Goal: Find specific page/section

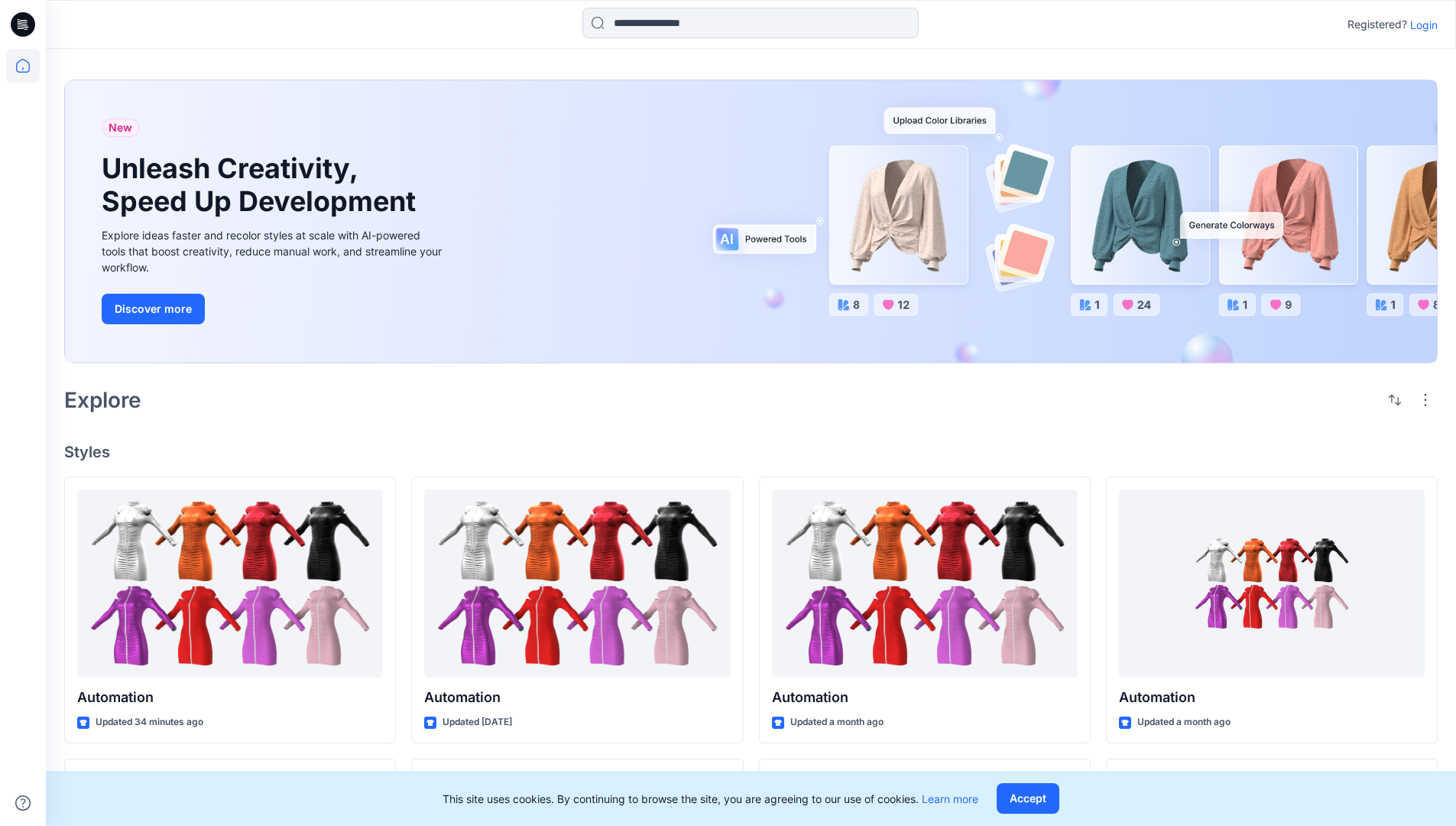
click at [1420, 24] on p "Login" at bounding box center [1423, 25] width 27 height 16
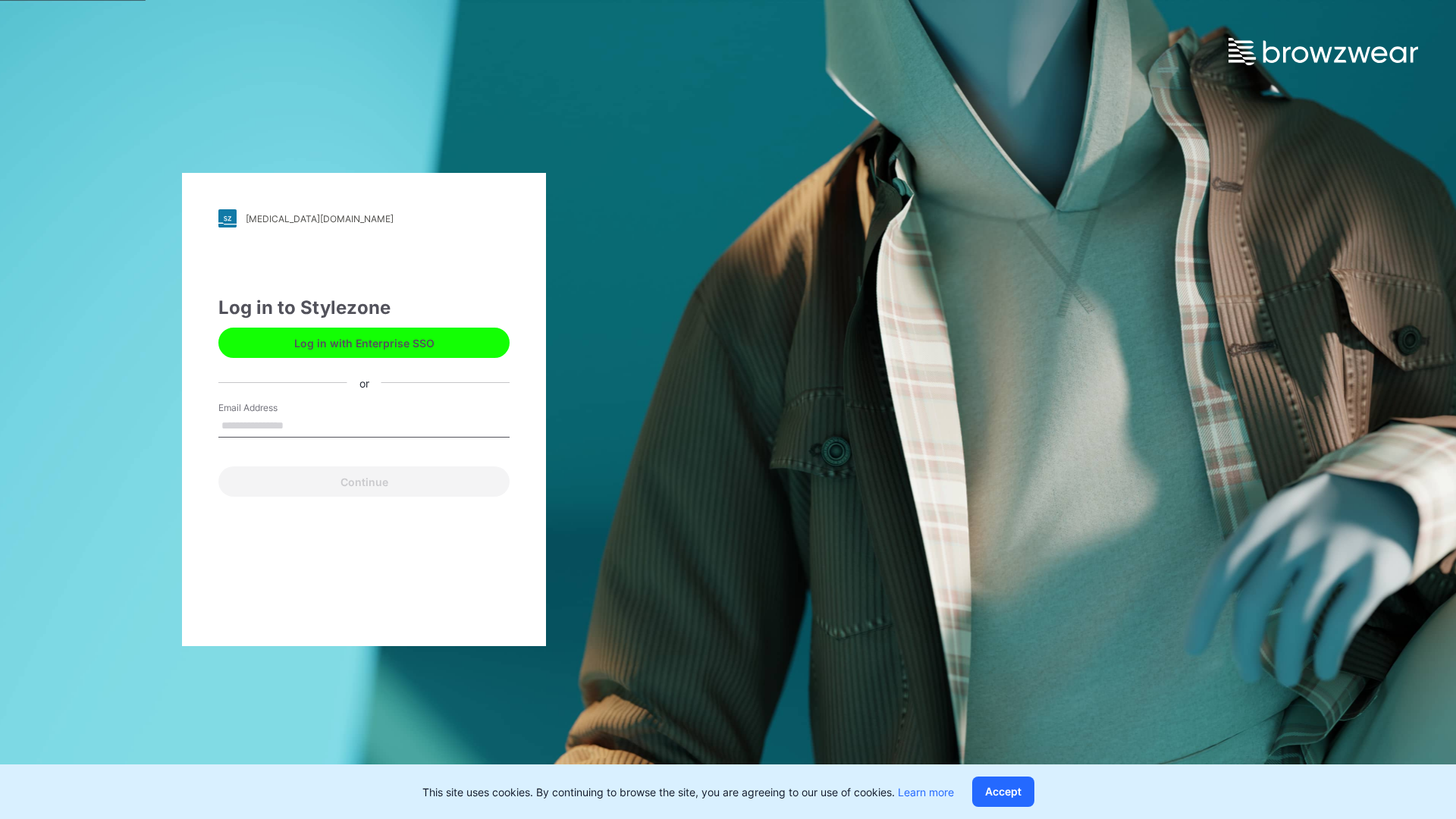
click at [299, 425] on input "Email Address" at bounding box center [364, 426] width 291 height 22
type input "**********"
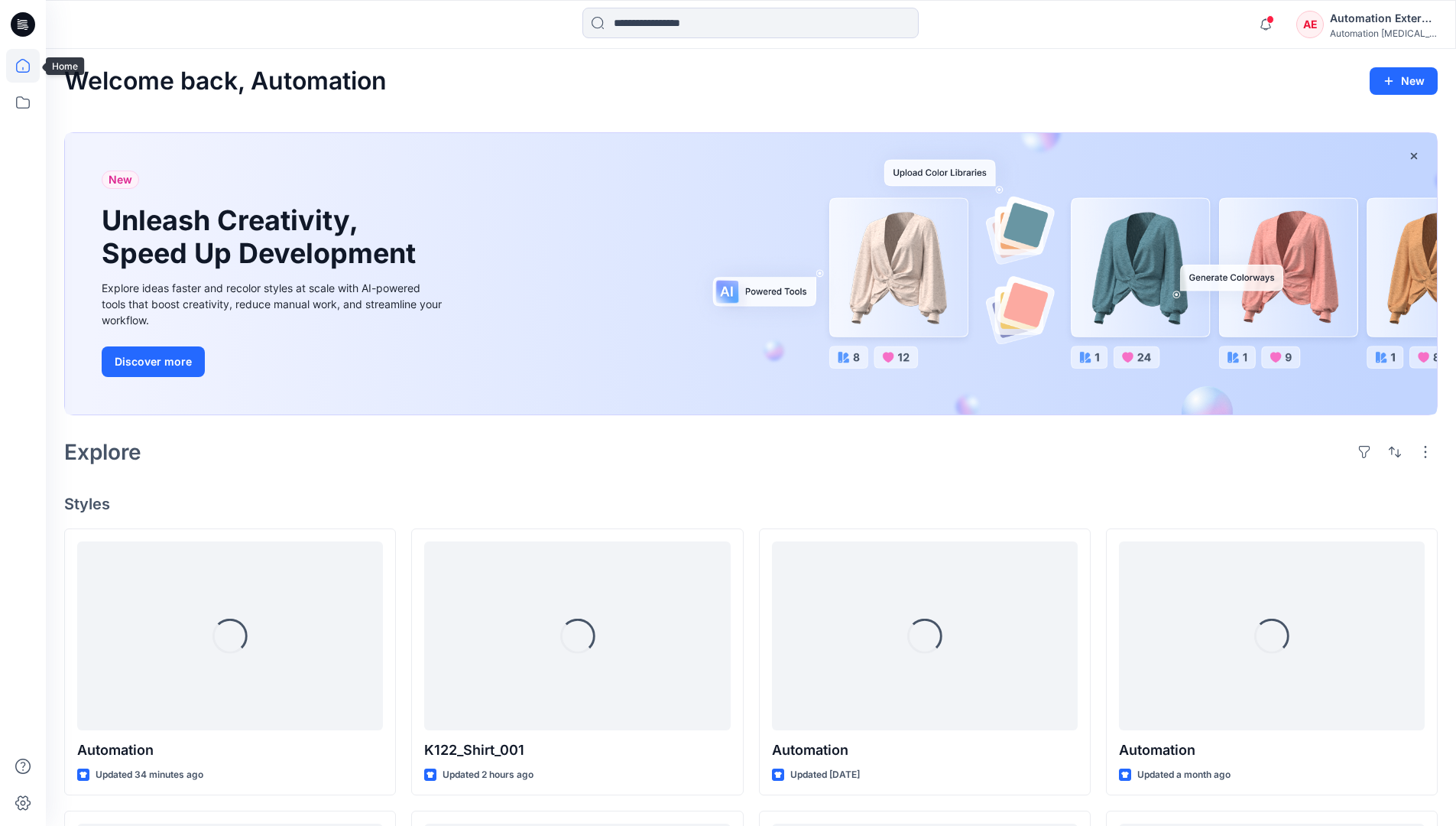
click at [29, 66] on icon at bounding box center [23, 65] width 14 height 14
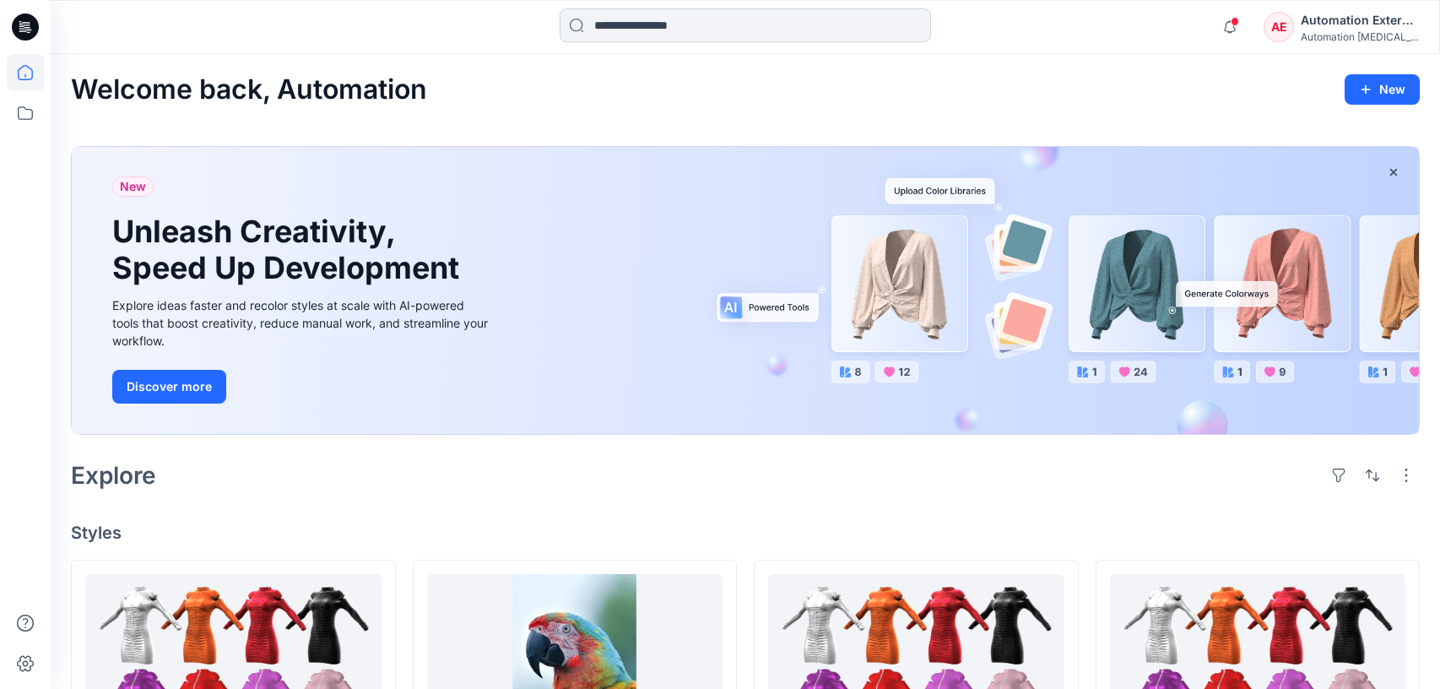
click at [658, 34] on input at bounding box center [745, 25] width 371 height 34
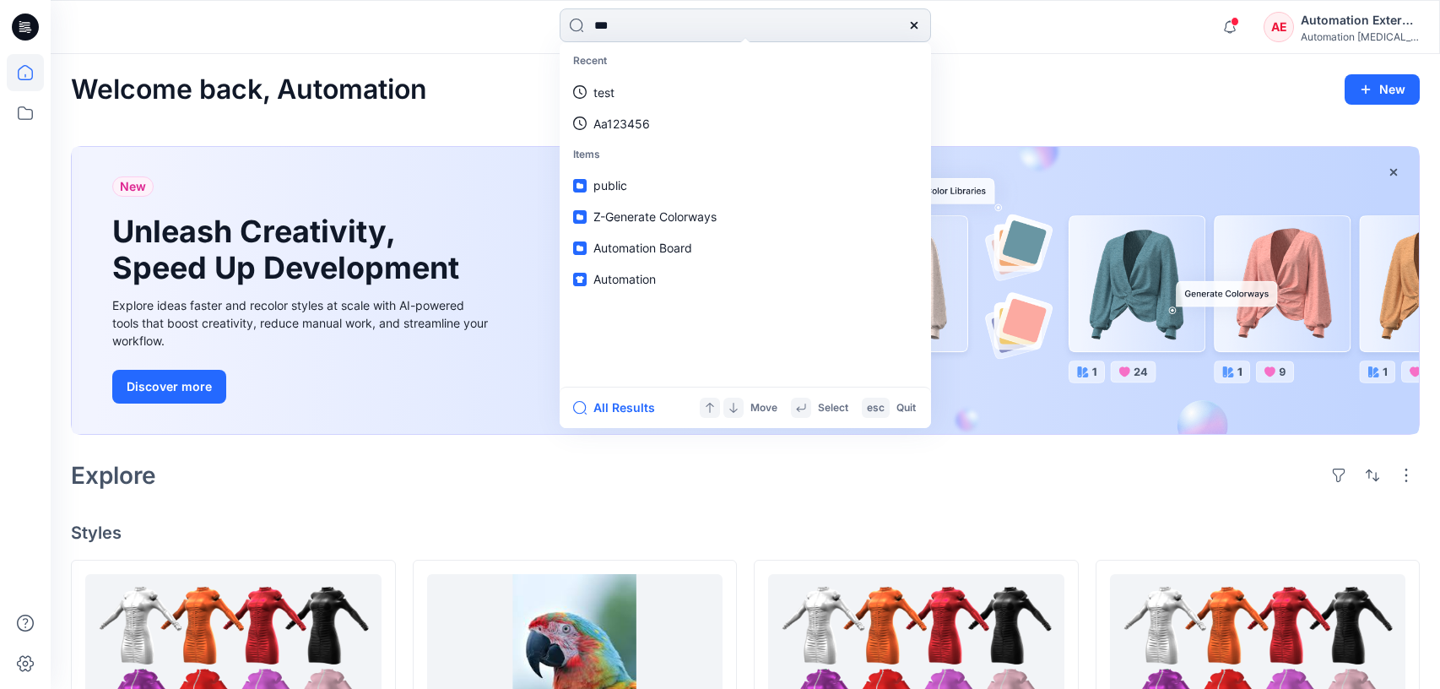
type input "****"
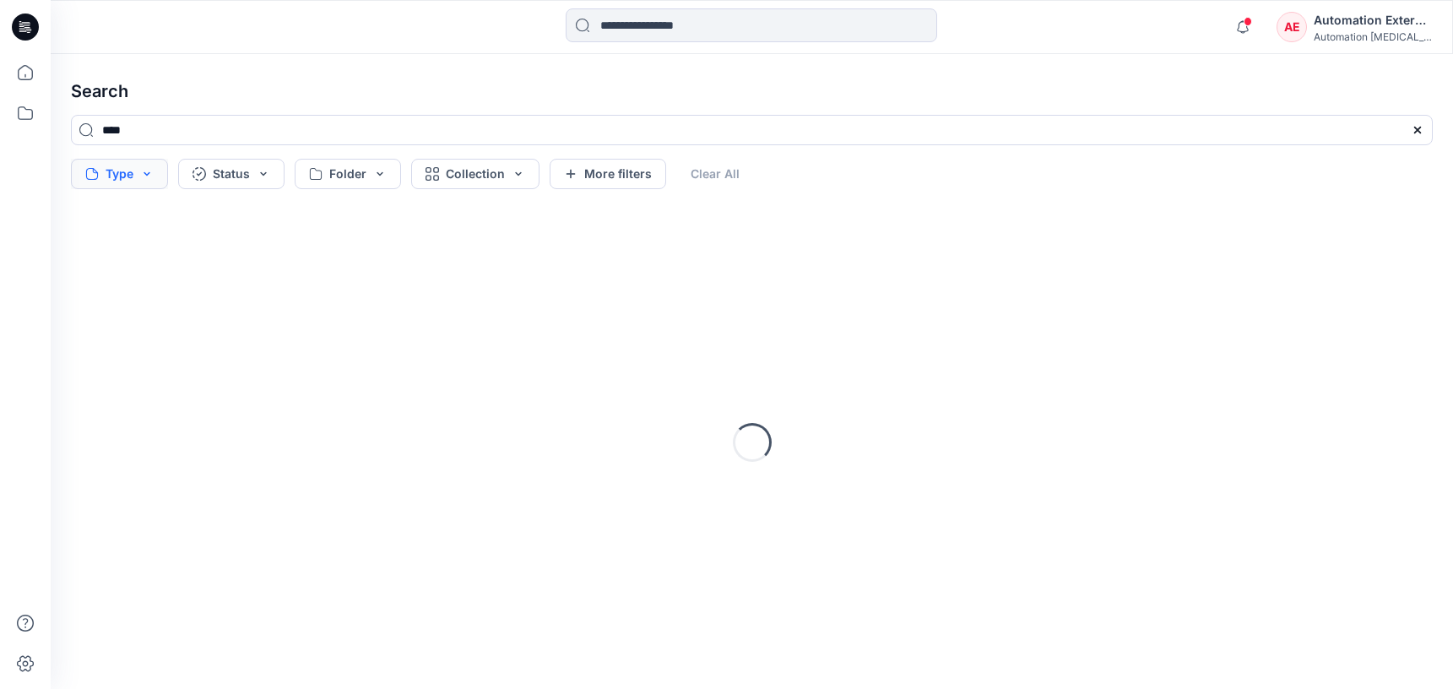
click at [127, 177] on button "Type" at bounding box center [119, 174] width 97 height 30
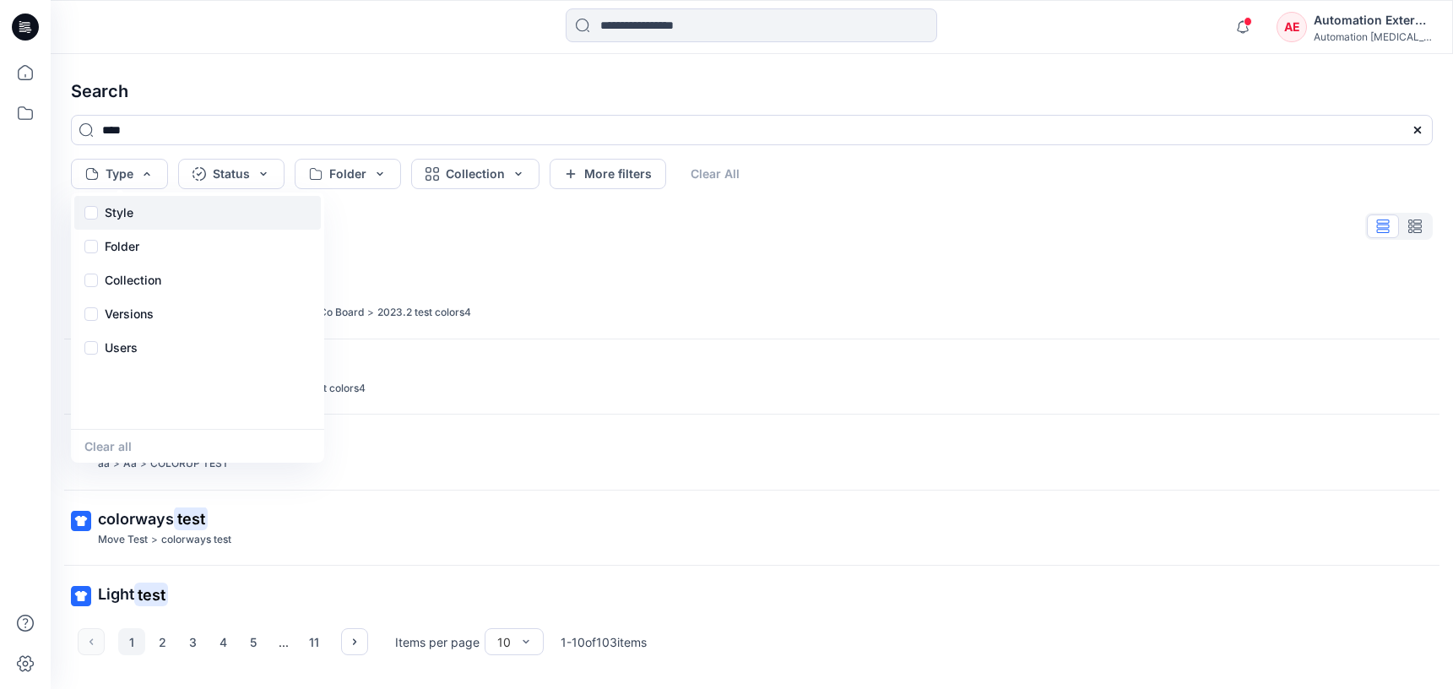
click at [124, 218] on p "Style" at bounding box center [119, 213] width 29 height 20
click at [144, 251] on div "Folder" at bounding box center [197, 247] width 246 height 34
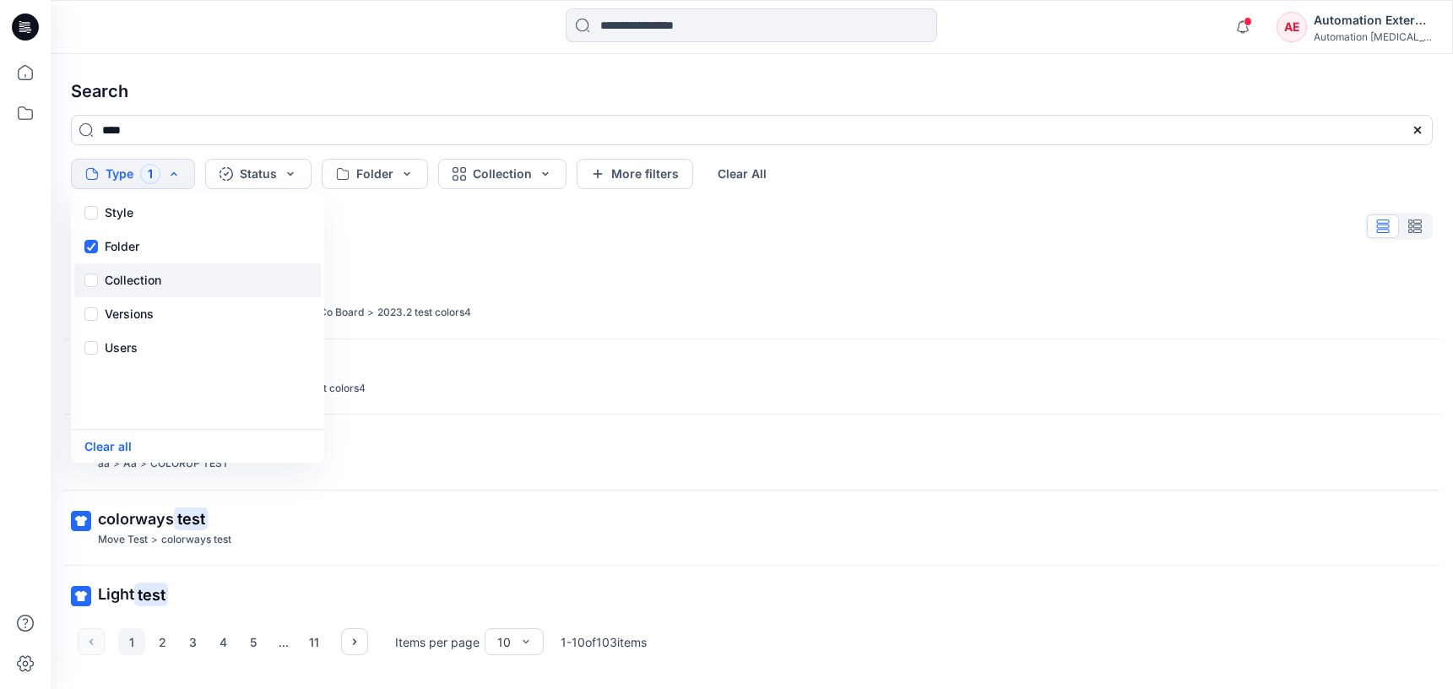
click at [146, 273] on p "Collection" at bounding box center [133, 280] width 57 height 20
click at [151, 309] on p "Versions" at bounding box center [129, 314] width 49 height 20
click at [138, 355] on div "Users" at bounding box center [197, 348] width 246 height 34
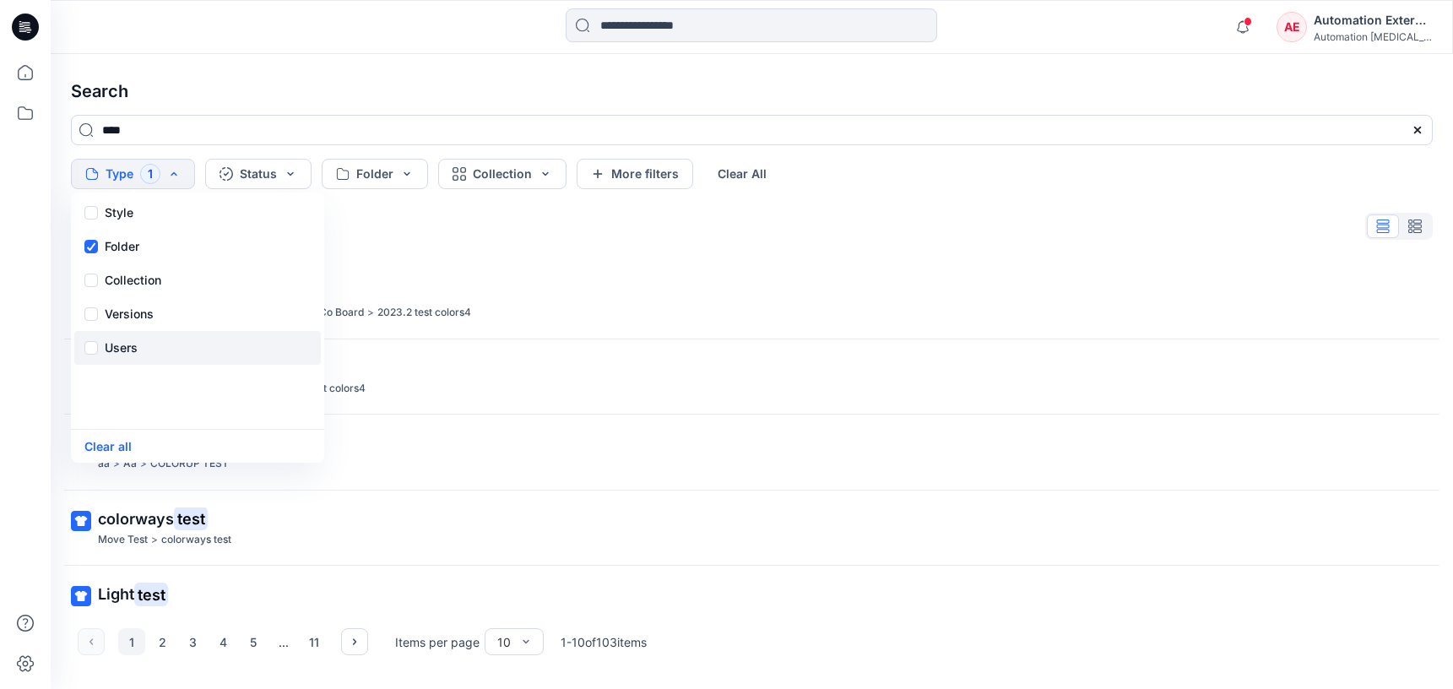
click at [138, 355] on div "Users" at bounding box center [197, 348] width 246 height 34
click at [271, 181] on button "Status" at bounding box center [258, 174] width 106 height 30
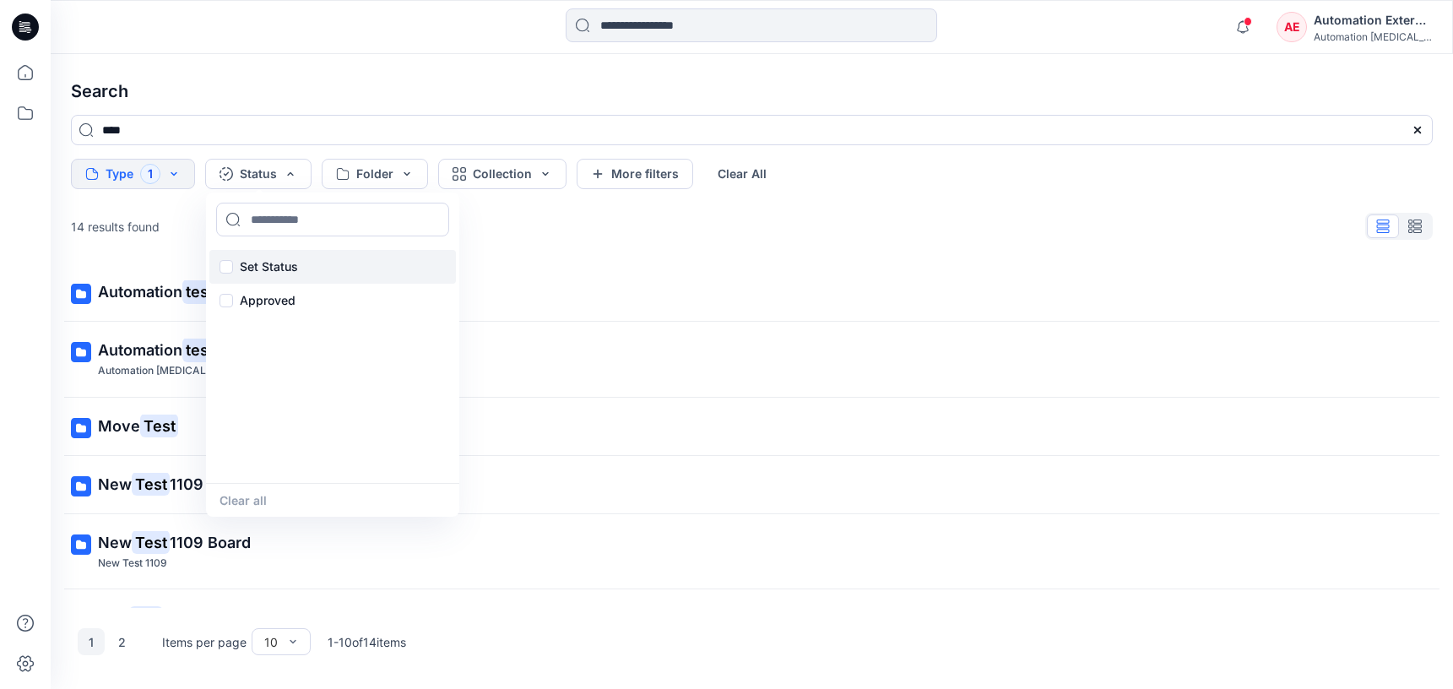
click at [272, 262] on p "Set Status" at bounding box center [269, 267] width 58 height 20
click at [284, 220] on input at bounding box center [332, 220] width 233 height 34
type input "**********"
click at [268, 264] on p "Set Status" at bounding box center [269, 267] width 58 height 20
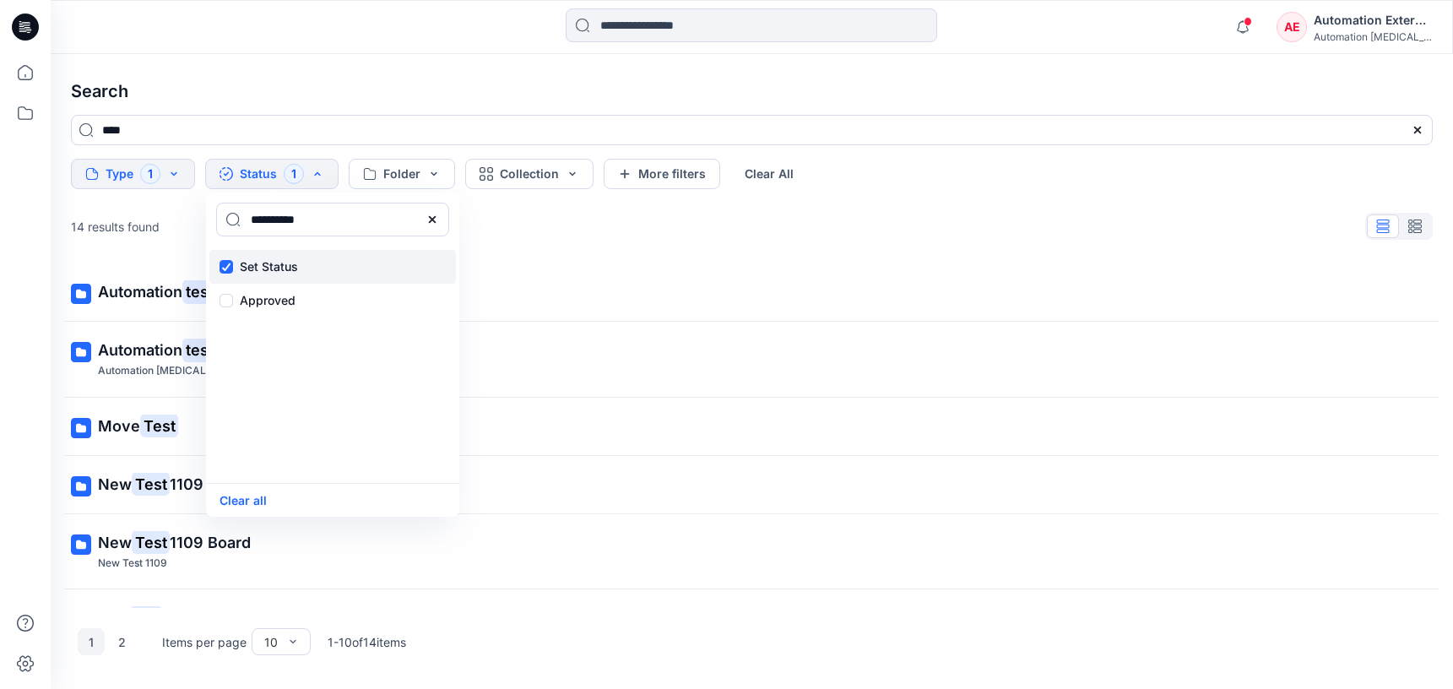
click at [268, 264] on p "Set Status" at bounding box center [269, 267] width 58 height 20
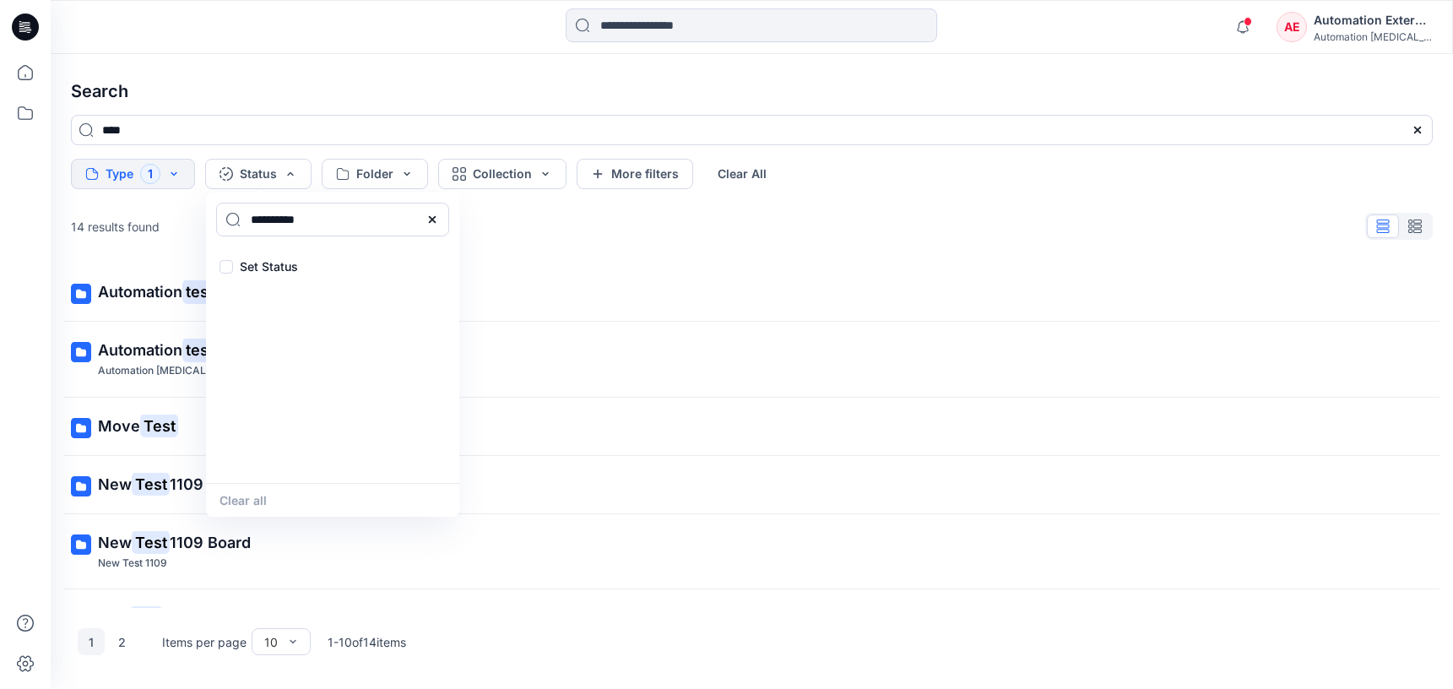
click at [436, 223] on icon at bounding box center [432, 220] width 14 height 14
click at [366, 225] on input at bounding box center [332, 220] width 233 height 34
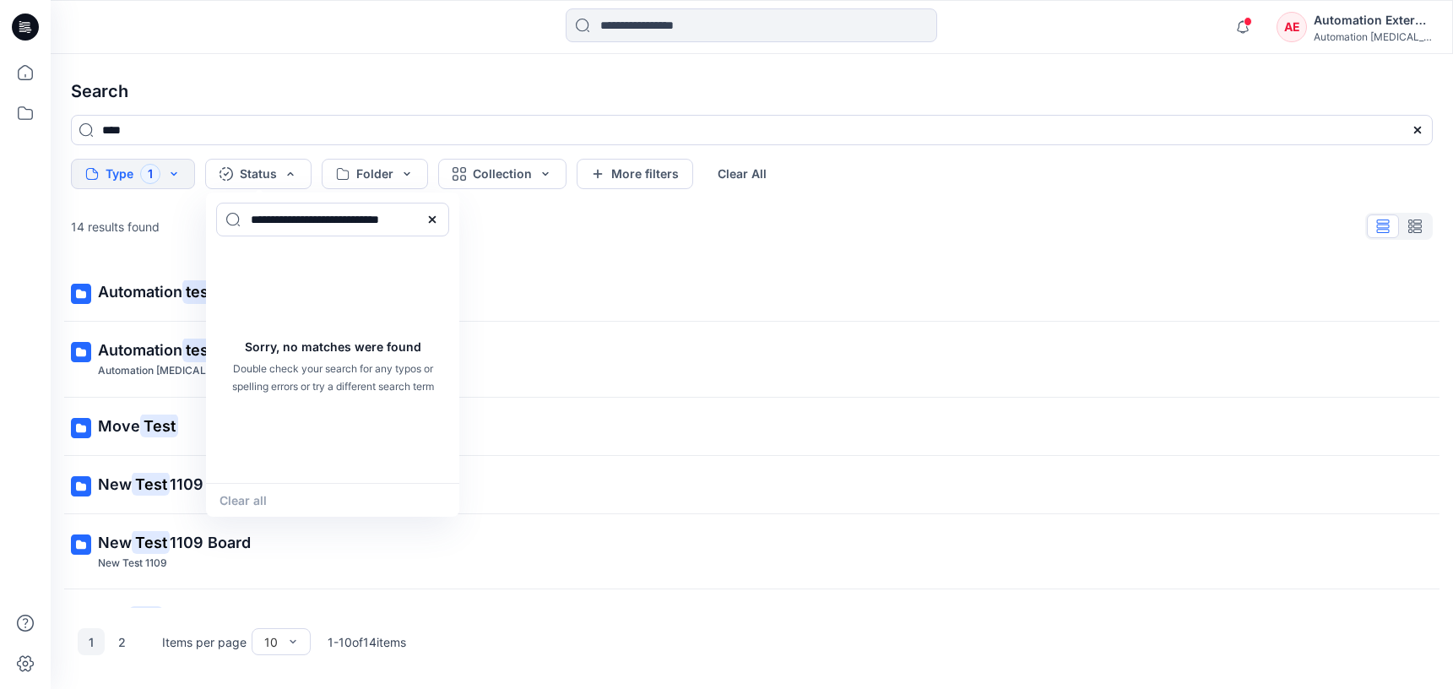
type input "**********"
click at [261, 495] on div "Clear all" at bounding box center [332, 500] width 253 height 34
click at [437, 219] on icon at bounding box center [432, 220] width 14 height 14
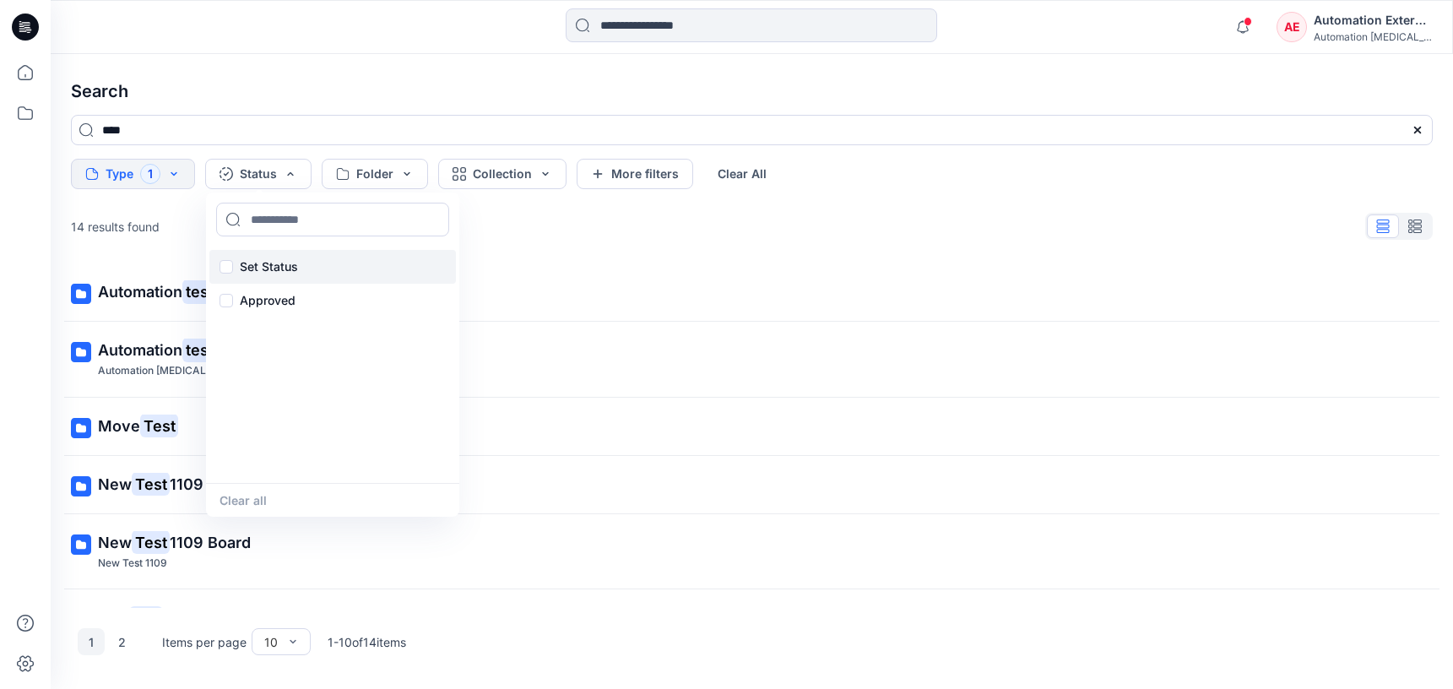
click at [274, 263] on p "Set Status" at bounding box center [269, 267] width 58 height 20
click at [260, 501] on button "Clear all" at bounding box center [242, 499] width 47 height 19
click at [387, 174] on button "Folder" at bounding box center [375, 174] width 106 height 30
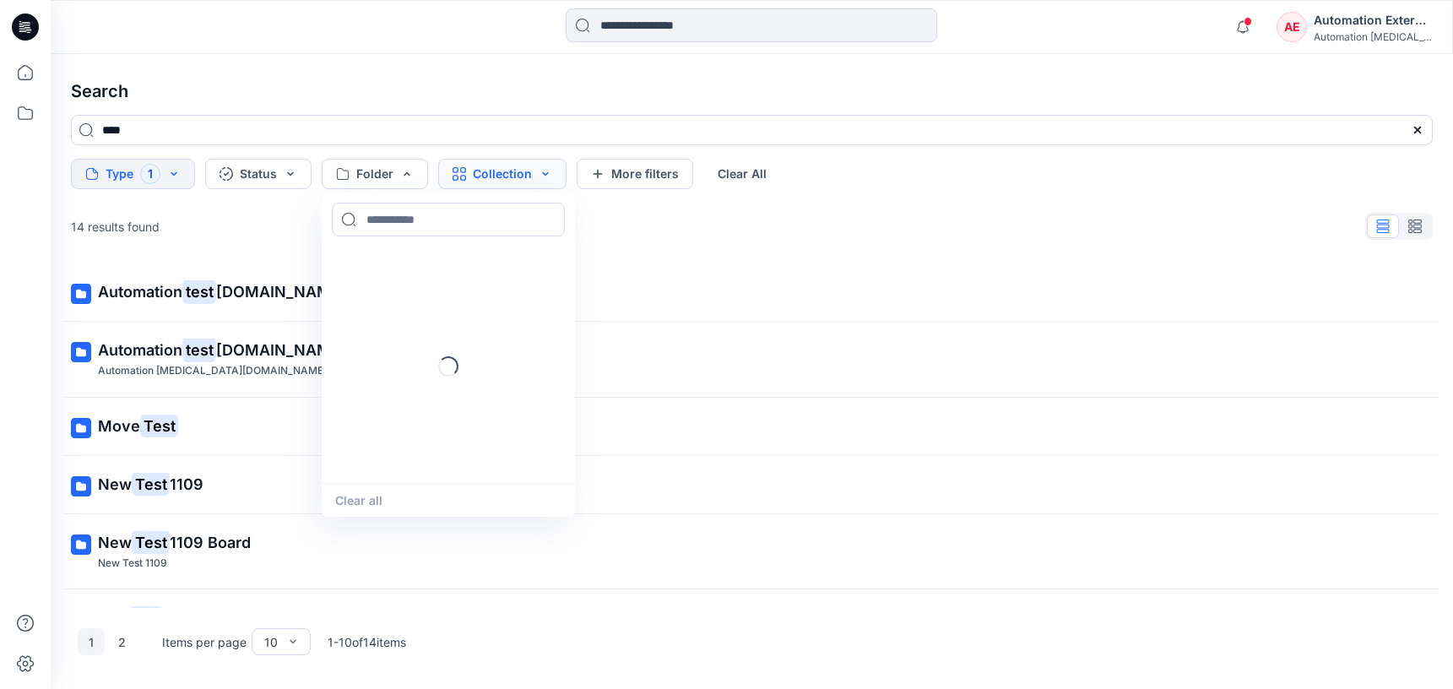
click at [483, 179] on button "Collection" at bounding box center [502, 174] width 128 height 30
click at [671, 170] on button "More filters" at bounding box center [634, 174] width 116 height 30
click at [738, 170] on button "Metadata" at bounding box center [780, 174] width 123 height 30
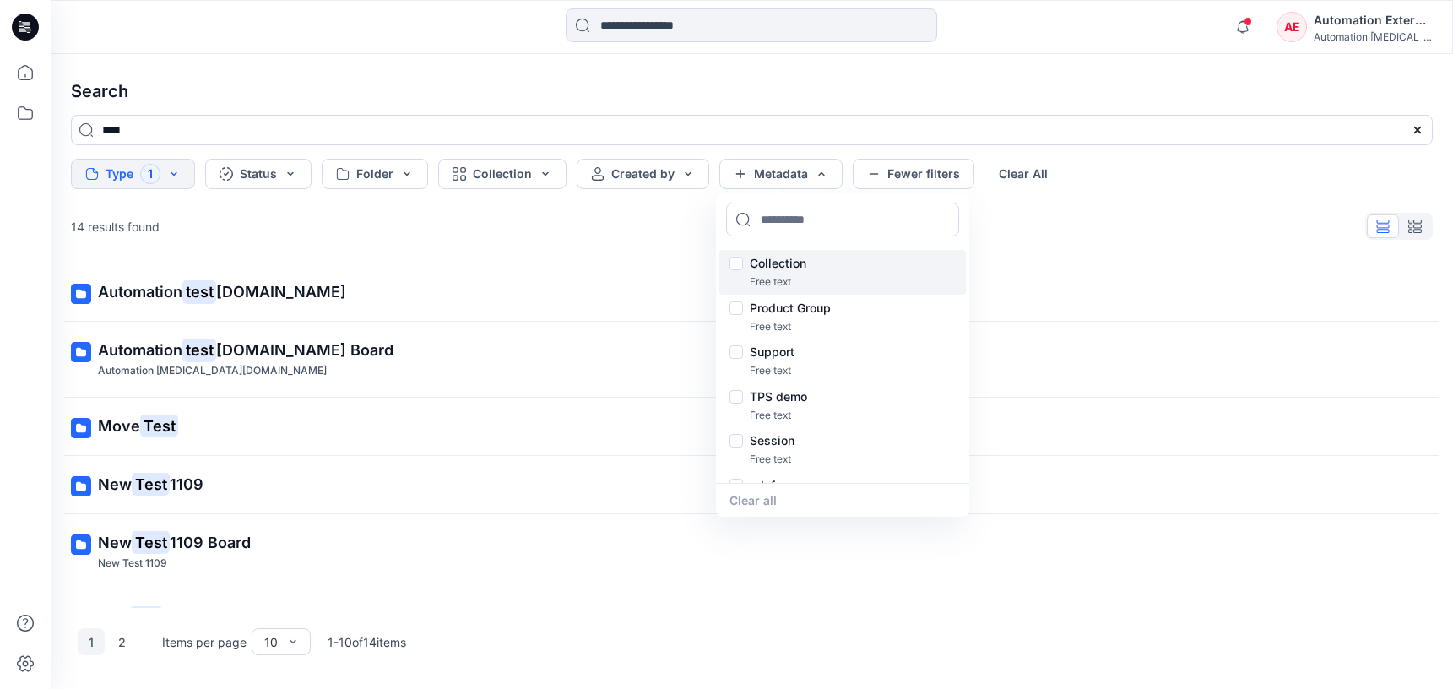
click at [784, 265] on p "Collection" at bounding box center [777, 263] width 57 height 20
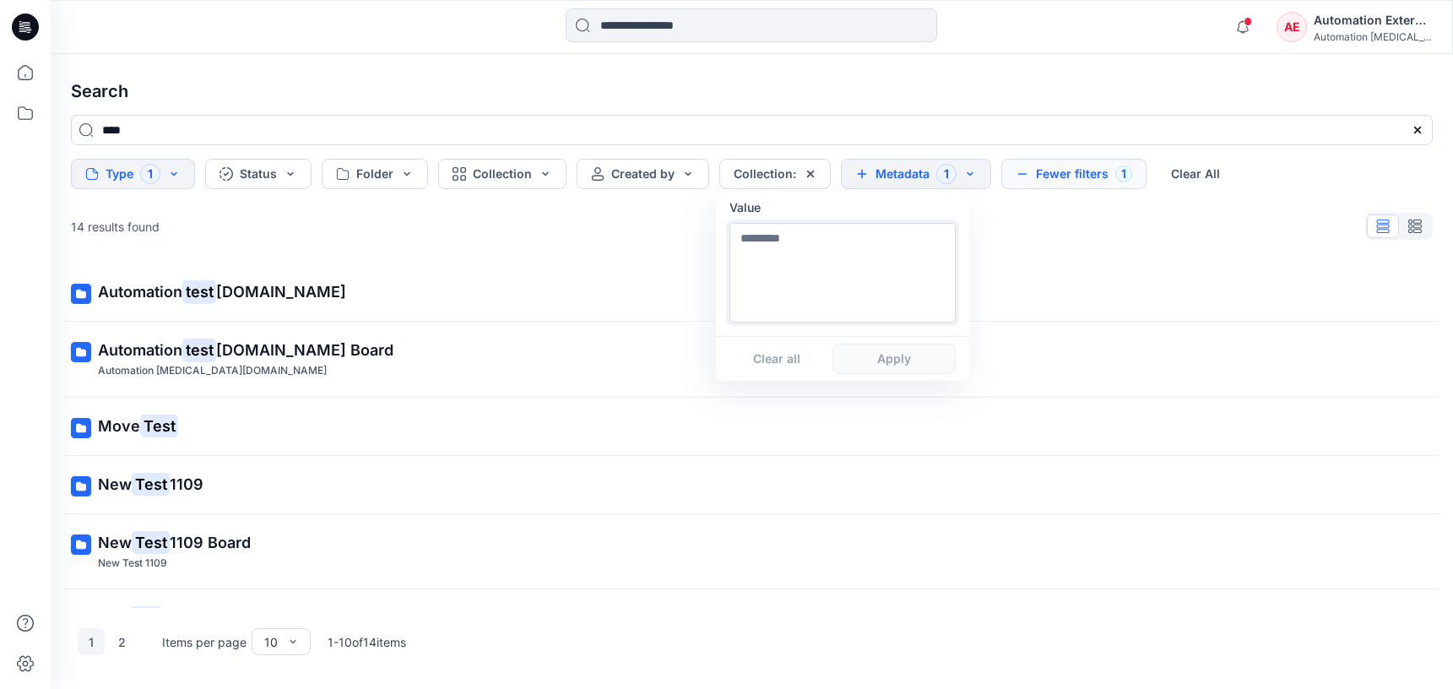
click at [784, 293] on textarea at bounding box center [842, 273] width 226 height 100
type textarea "**********"
click at [892, 368] on button "Apply" at bounding box center [893, 359] width 123 height 30
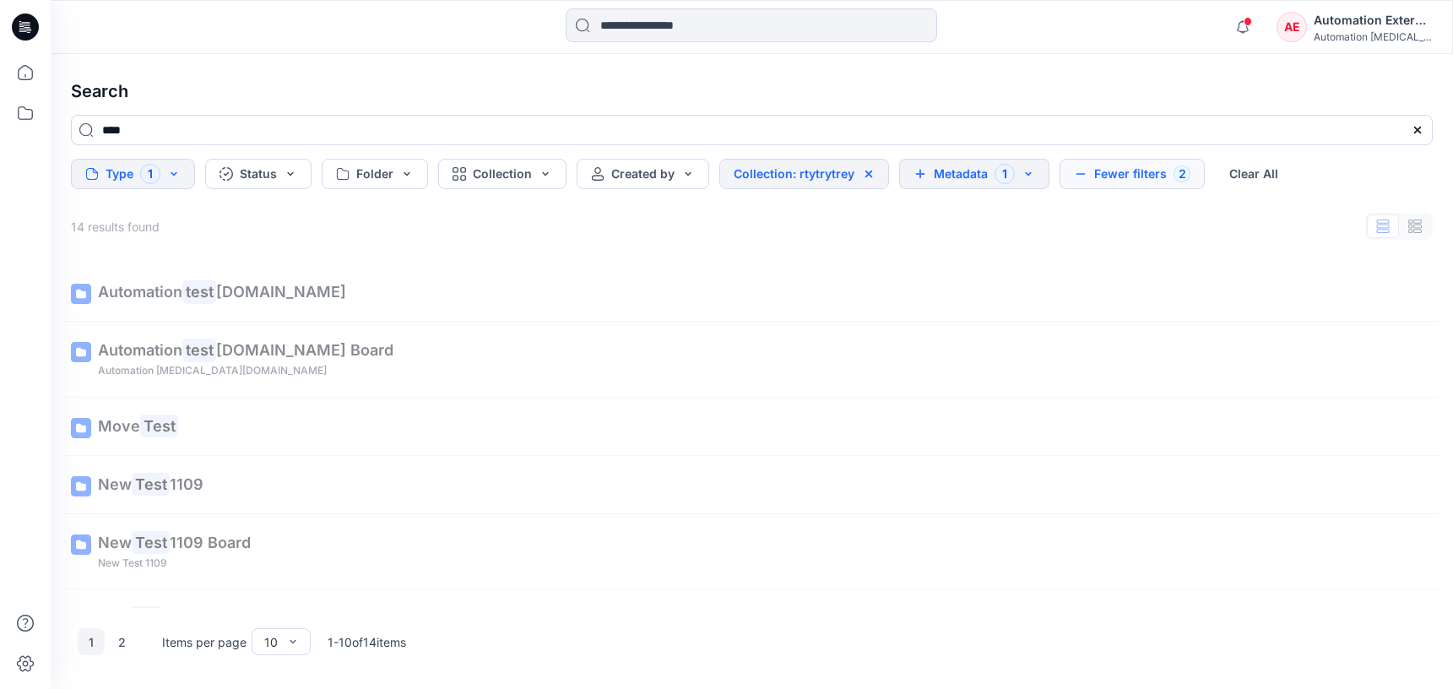
click at [969, 177] on button "Metadata 1" at bounding box center [974, 174] width 150 height 30
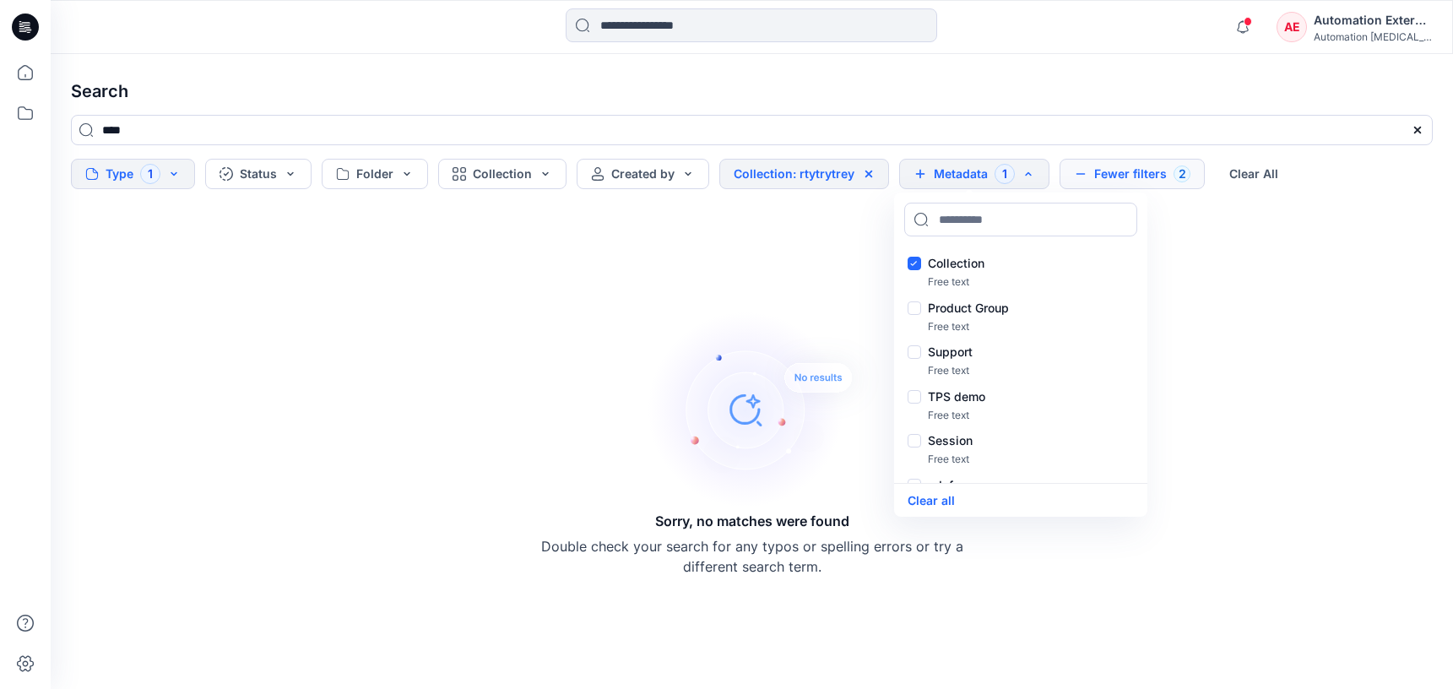
click at [1126, 169] on button "Fewer filters 2" at bounding box center [1131, 174] width 145 height 30
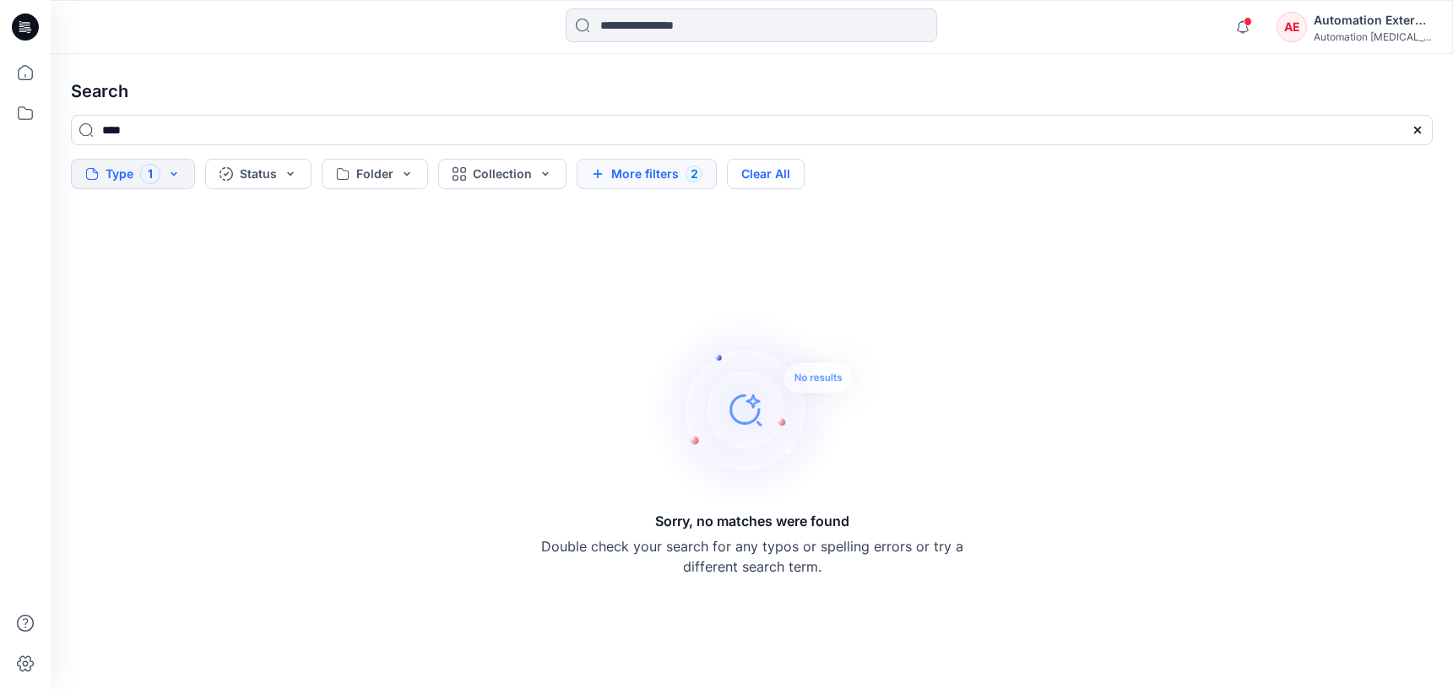
click at [791, 177] on button "Clear All" at bounding box center [766, 174] width 78 height 30
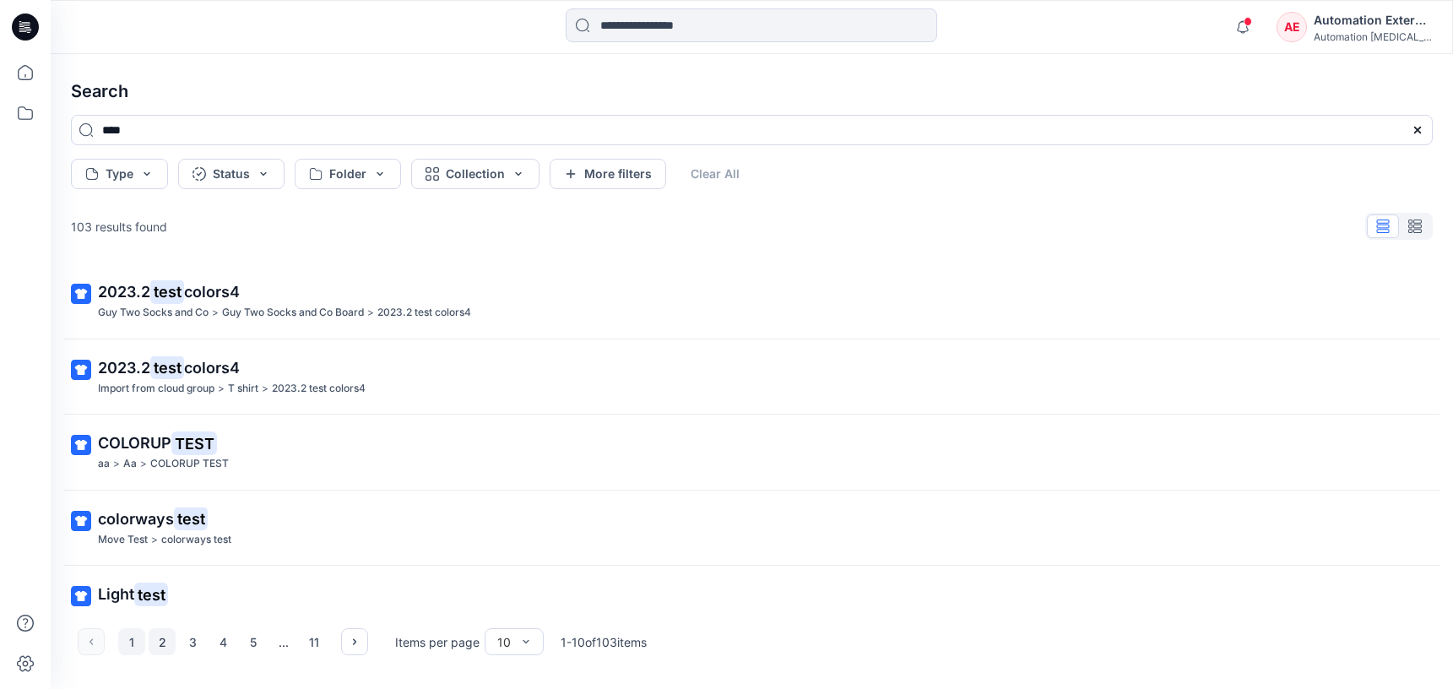
click at [157, 643] on button "2" at bounding box center [162, 641] width 27 height 27
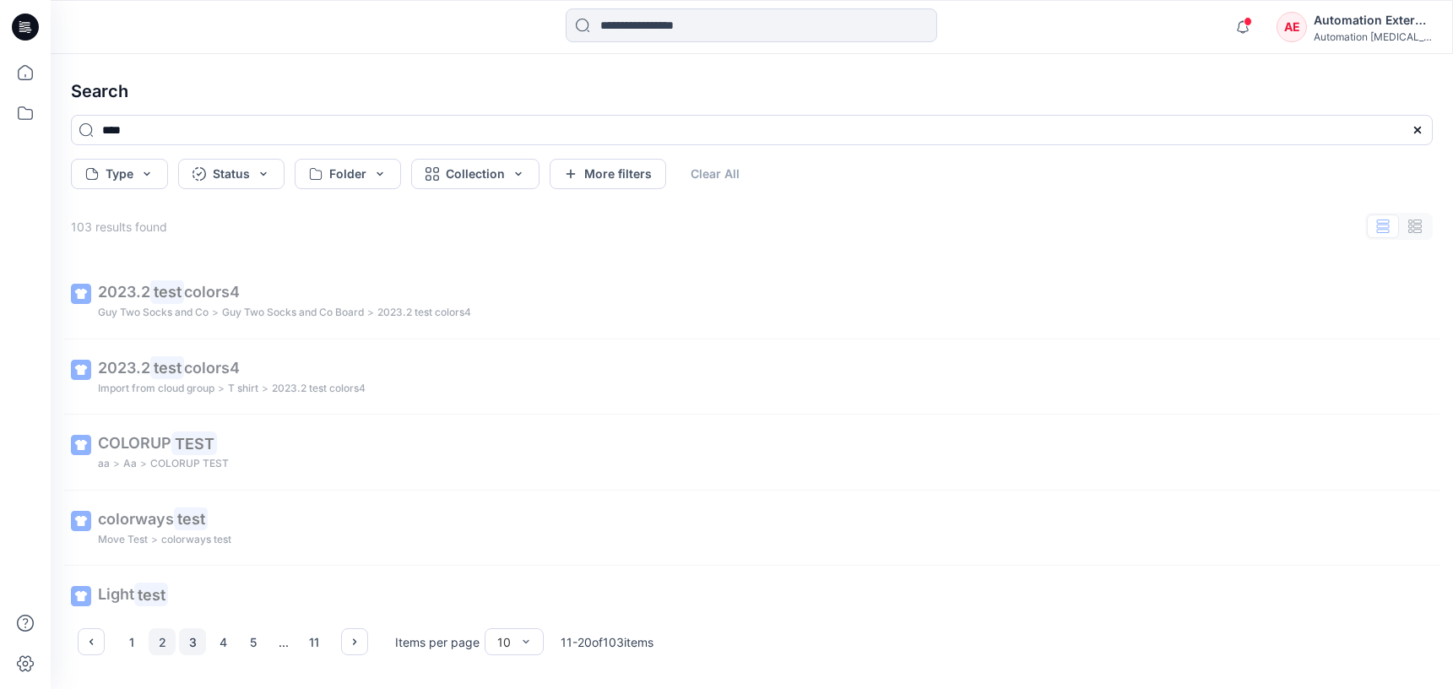
click at [196, 643] on button "3" at bounding box center [192, 641] width 27 height 27
click at [353, 641] on icon "button" at bounding box center [355, 642] width 14 height 14
click at [102, 641] on button "button" at bounding box center [91, 641] width 27 height 27
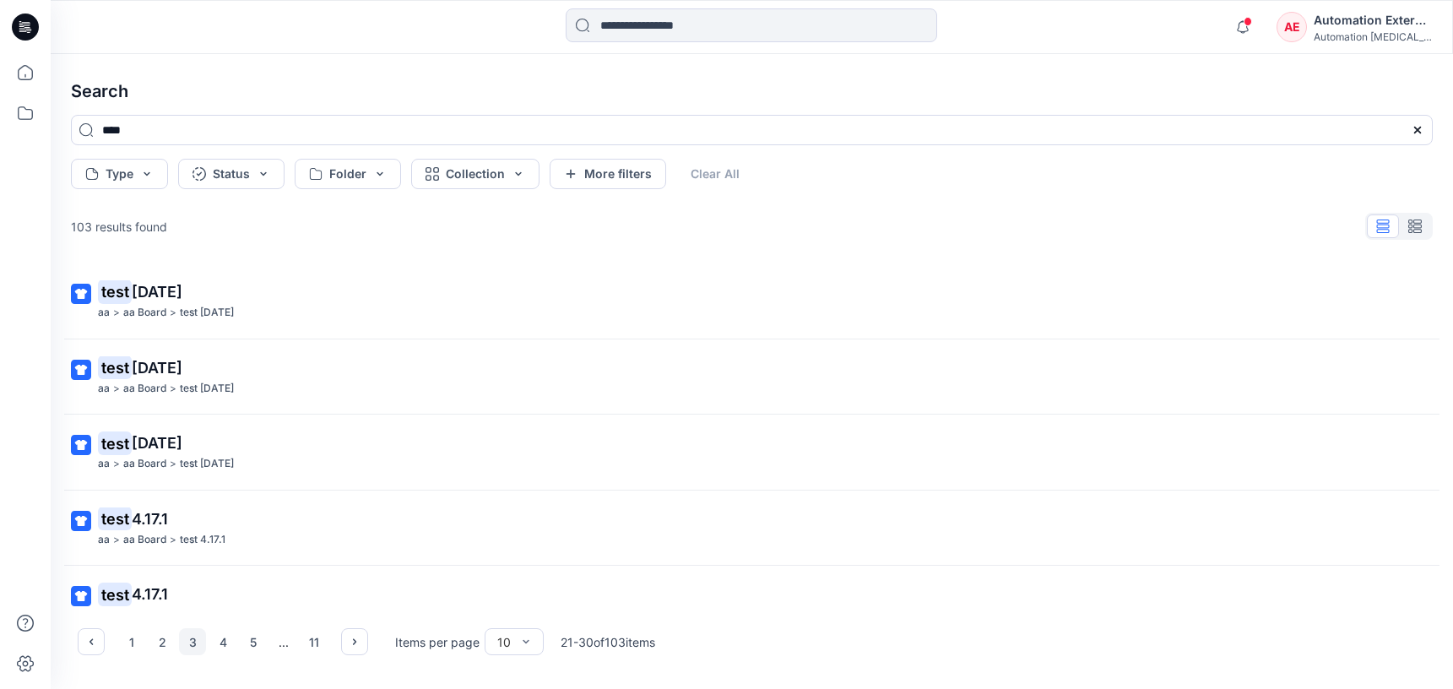
click at [1373, 26] on div "Automation External" at bounding box center [1372, 20] width 118 height 20
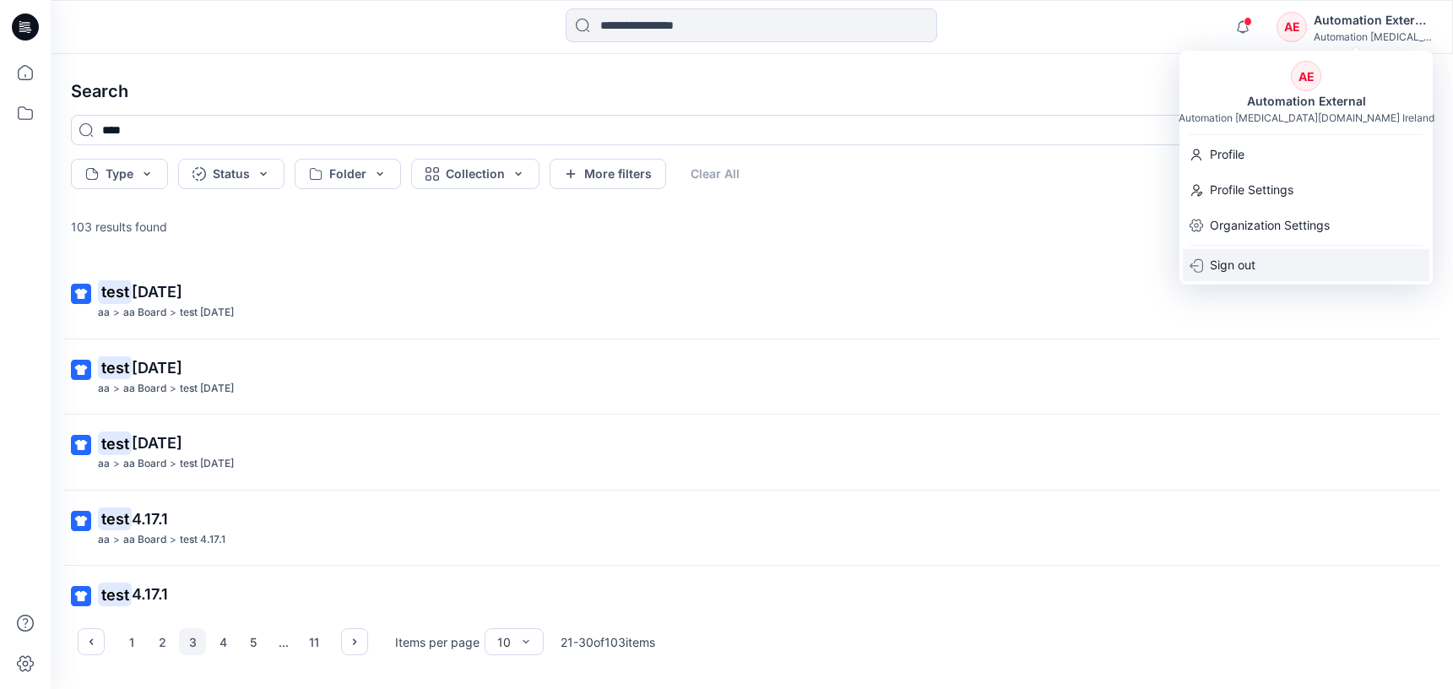
click at [1264, 262] on div "Sign out" at bounding box center [1305, 265] width 246 height 32
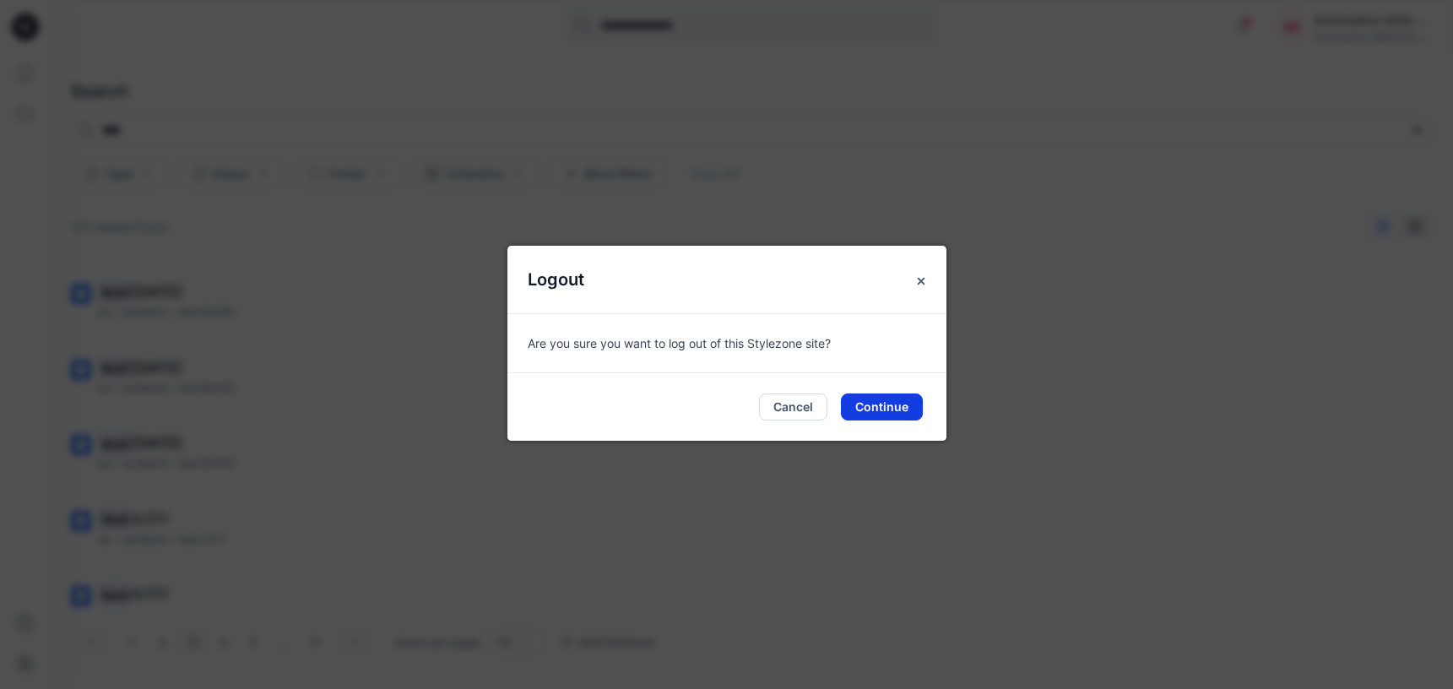
click at [891, 400] on button "Continue" at bounding box center [882, 406] width 82 height 27
